Goal: Task Accomplishment & Management: Complete application form

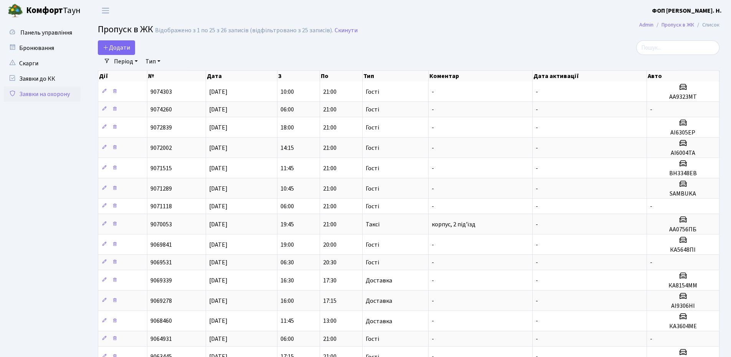
select select "25"
click at [665, 48] on input "search" at bounding box center [678, 47] width 83 height 15
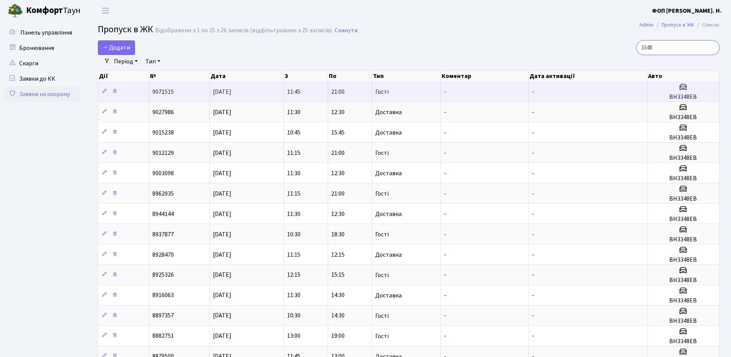
type input "3348"
drag, startPoint x: 701, startPoint y: 95, endPoint x: 672, endPoint y: 90, distance: 29.5
click at [672, 90] on span "ВН3348ЕВ" at bounding box center [684, 91] width 66 height 18
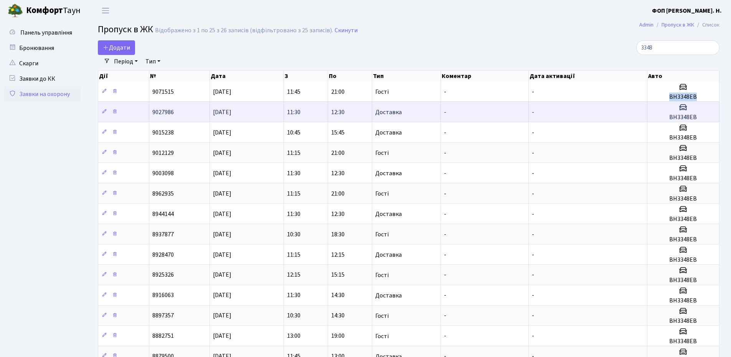
copy span "ВН3348ЕВ"
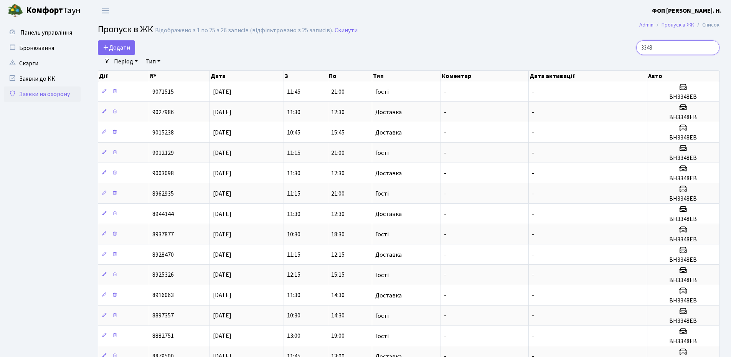
click at [673, 46] on input "3348" at bounding box center [678, 47] width 83 height 15
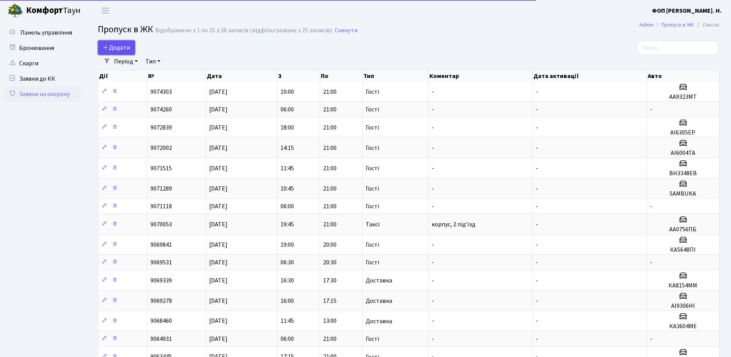
click at [116, 45] on span "Додати" at bounding box center [116, 47] width 27 height 8
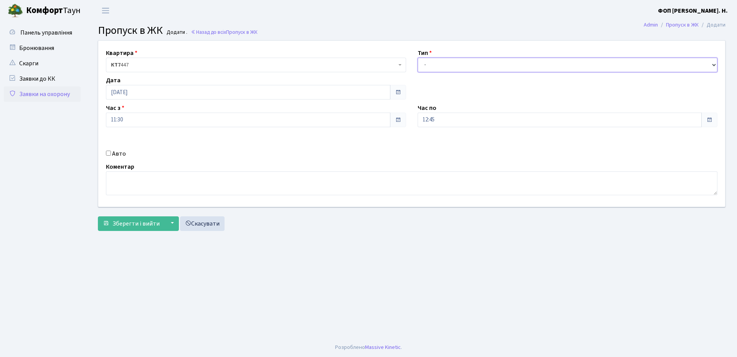
drag, startPoint x: 567, startPoint y: 65, endPoint x: 549, endPoint y: 69, distance: 18.3
click at [567, 65] on select "- Доставка Таксі Гості Сервіс" at bounding box center [568, 65] width 300 height 15
select select "3"
click at [418, 58] on select "- Доставка Таксі Гості Сервіс" at bounding box center [568, 65] width 300 height 15
click at [437, 124] on input "12:45" at bounding box center [560, 119] width 285 height 15
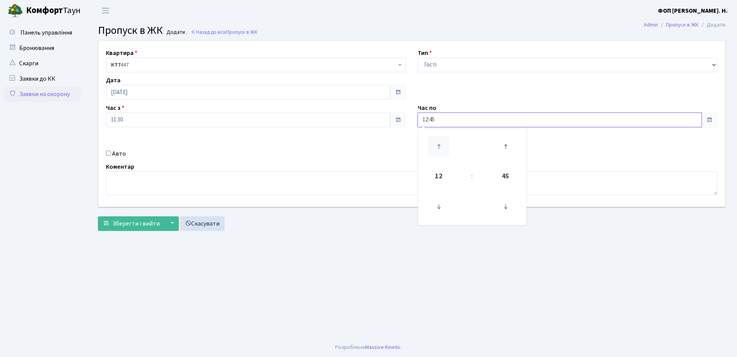
click at [441, 150] on icon at bounding box center [438, 146] width 21 height 21
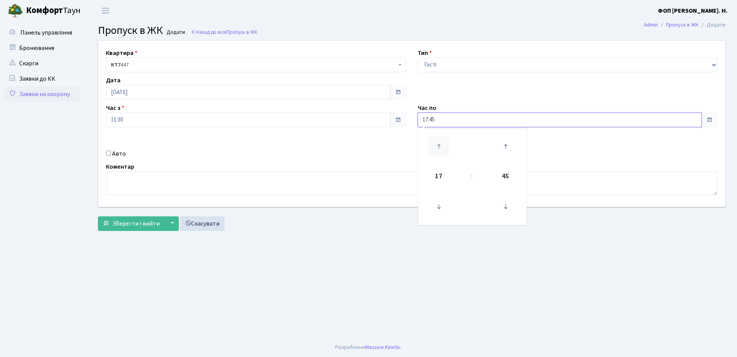
click at [441, 150] on icon at bounding box center [438, 146] width 21 height 21
click at [441, 151] on icon at bounding box center [438, 146] width 21 height 21
click at [438, 146] on icon at bounding box center [438, 146] width 21 height 21
click at [507, 207] on icon at bounding box center [505, 206] width 21 height 21
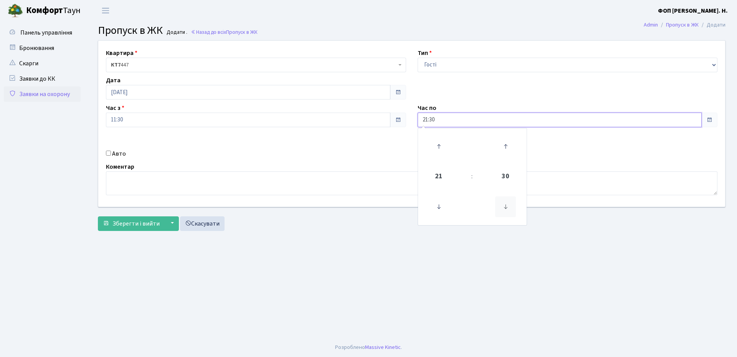
click at [507, 207] on icon at bounding box center [505, 206] width 21 height 21
type input "21:00"
click at [122, 154] on label "Авто" at bounding box center [119, 153] width 14 height 9
click at [111, 154] on input "Авто" at bounding box center [108, 153] width 5 height 5
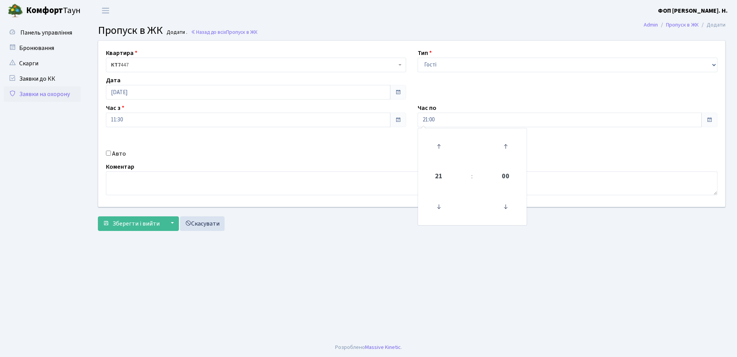
checkbox input "true"
paste input "ВН3348Е"
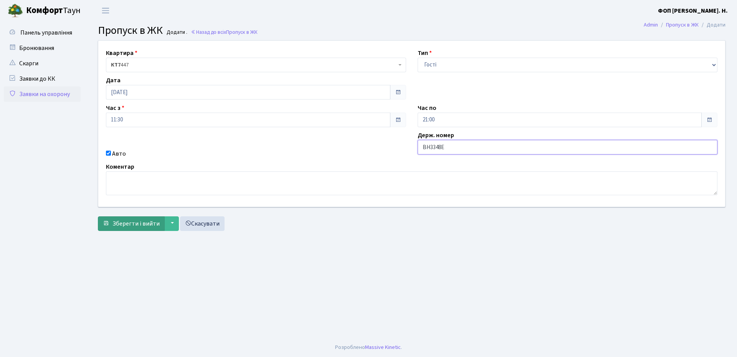
type input "ВН3348Е"
click at [132, 223] on span "Зберегти і вийти" at bounding box center [135, 223] width 47 height 8
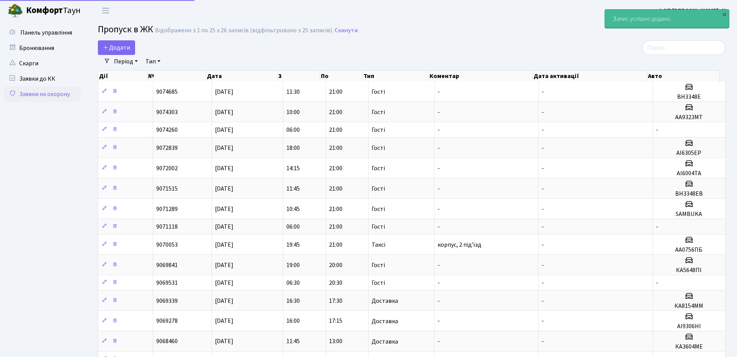
select select "25"
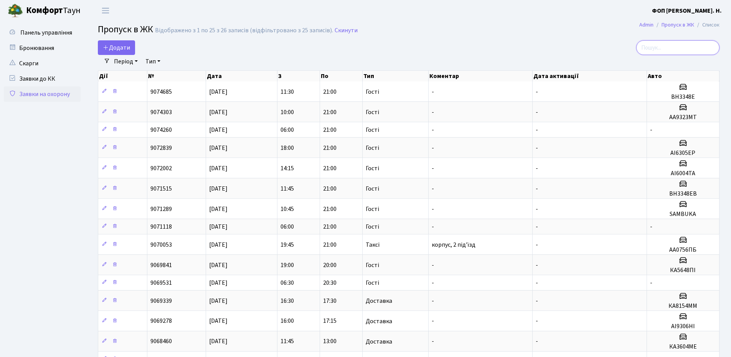
click at [675, 48] on input "search" at bounding box center [678, 47] width 83 height 15
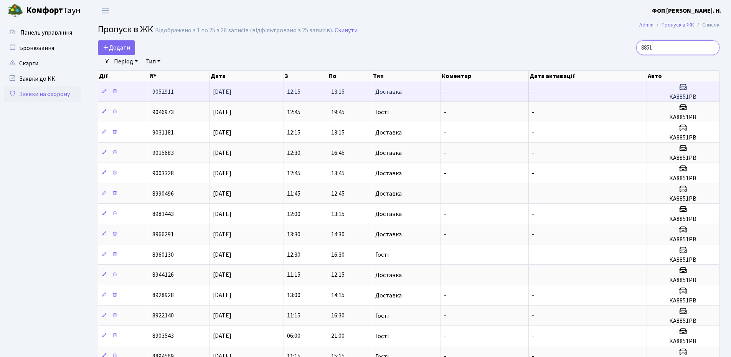
type input "8851"
drag, startPoint x: 697, startPoint y: 97, endPoint x: 670, endPoint y: 99, distance: 27.4
click at [670, 99] on h5 "КА8851РВ" at bounding box center [683, 96] width 66 height 7
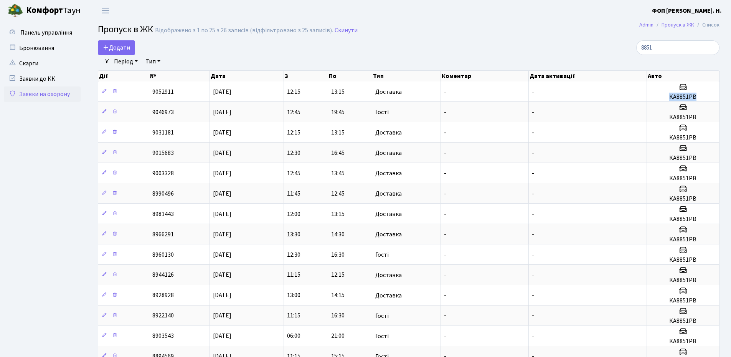
copy h5 "КА8851РВ"
click at [679, 46] on input "8851" at bounding box center [678, 47] width 83 height 15
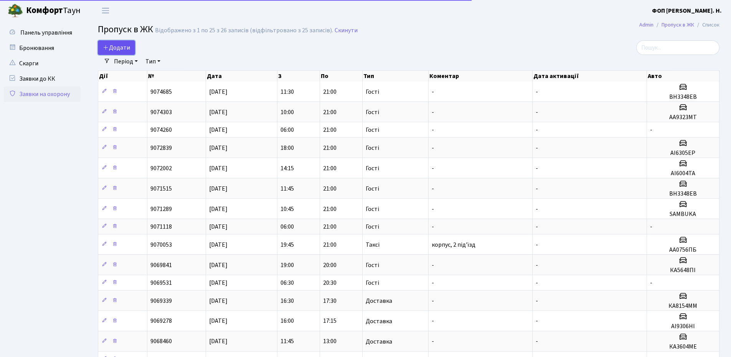
click at [116, 51] on span "Додати" at bounding box center [116, 47] width 27 height 8
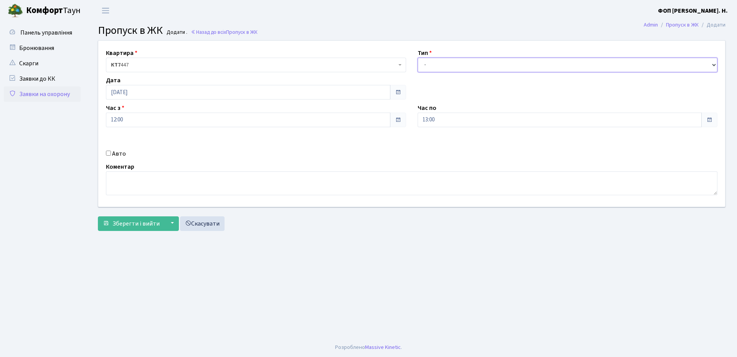
click at [476, 60] on select "- Доставка Таксі Гості Сервіс" at bounding box center [568, 65] width 300 height 15
select select "3"
click at [418, 58] on select "- Доставка Таксі Гості Сервіс" at bounding box center [568, 65] width 300 height 15
click at [442, 122] on input "13:00" at bounding box center [560, 119] width 285 height 15
click at [442, 144] on icon at bounding box center [438, 146] width 21 height 21
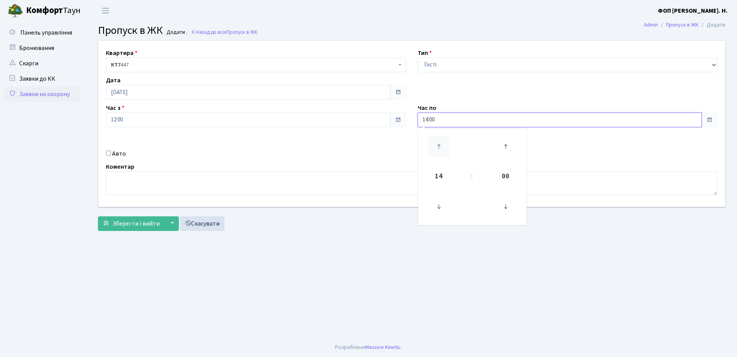
click at [442, 144] on icon at bounding box center [438, 146] width 21 height 21
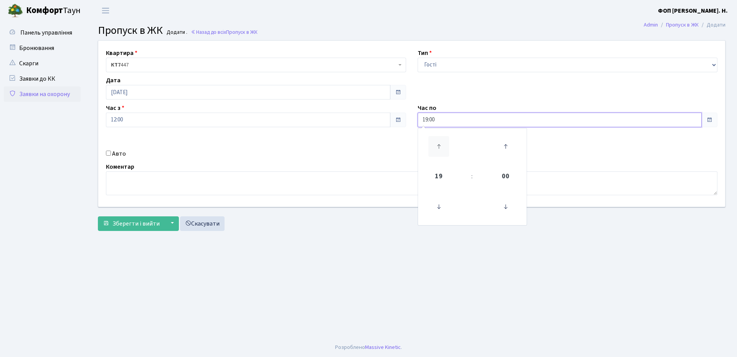
click at [438, 144] on icon at bounding box center [438, 146] width 21 height 21
click at [439, 145] on icon at bounding box center [438, 146] width 21 height 21
type input "21:00"
click at [117, 150] on label "Авто" at bounding box center [119, 153] width 14 height 9
click at [111, 151] on input "Авто" at bounding box center [108, 153] width 5 height 5
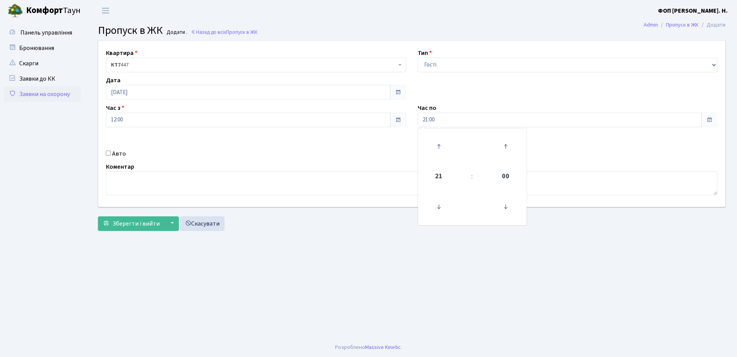
checkbox input "true"
paste input "КА8851РВ"
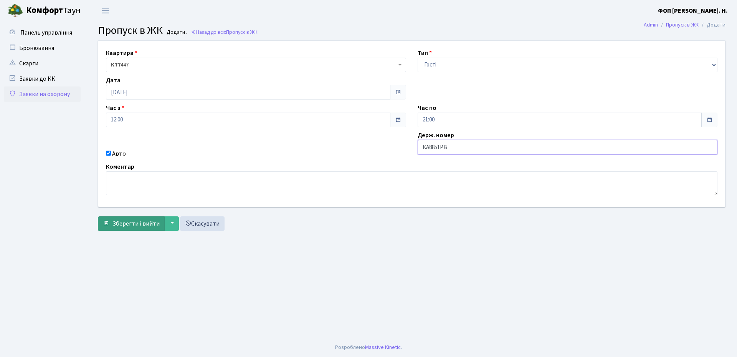
type input "КА8851РВ"
click at [135, 222] on span "Зберегти і вийти" at bounding box center [135, 223] width 47 height 8
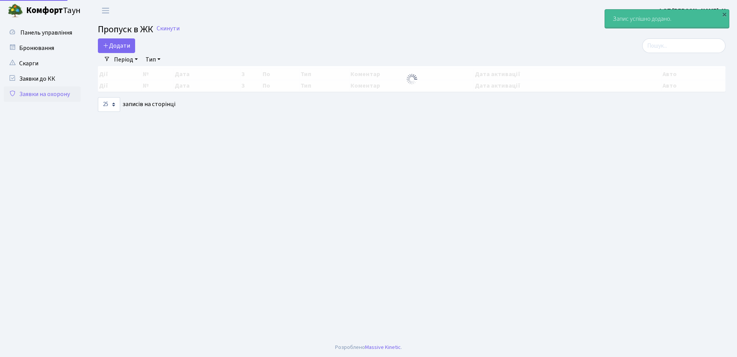
select select "25"
